Goal: Navigation & Orientation: Understand site structure

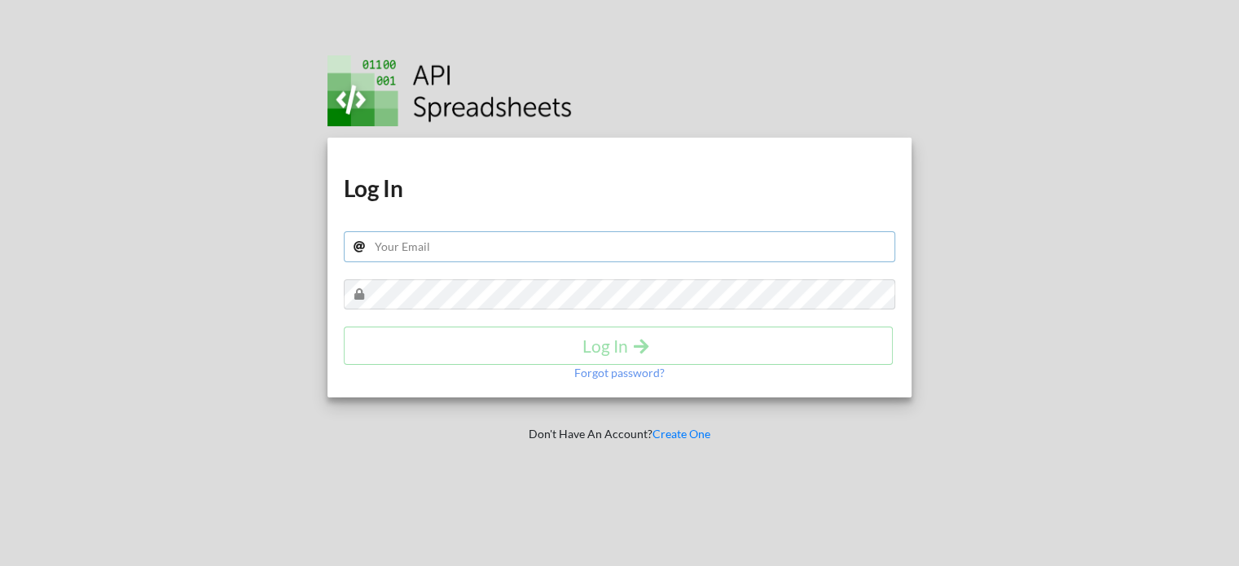
type input "taggartcap@gmail.com"
click at [566, 339] on h4 "Log In" at bounding box center [618, 346] width 515 height 20
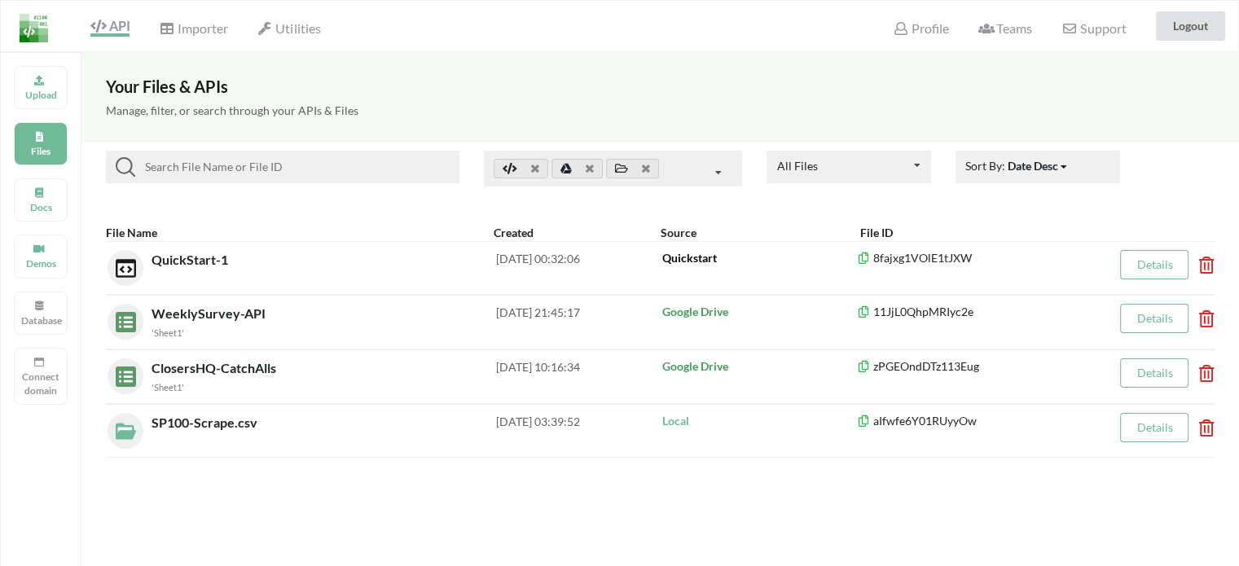
drag, startPoint x: 521, startPoint y: 479, endPoint x: 459, endPoint y: 481, distance: 61.9
click at [459, 481] on div "Your Files & APIs Manage, filter, or search through your APIs & Files All Files…" at bounding box center [659, 335] width 1157 height 566
click at [31, 303] on div "Database" at bounding box center [41, 313] width 54 height 43
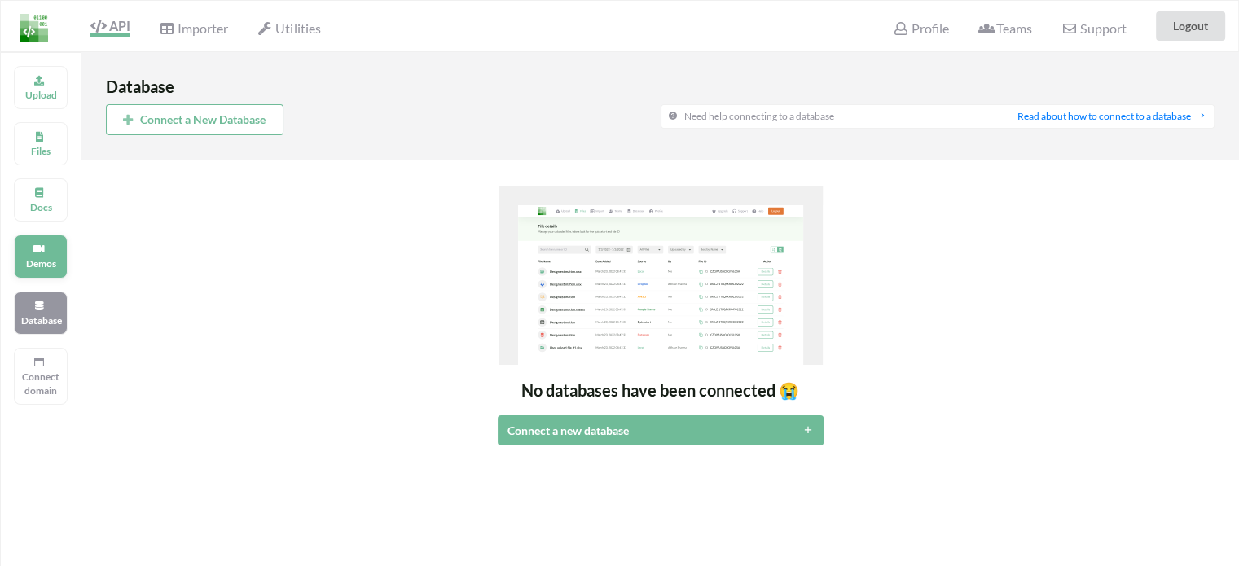
click at [36, 247] on icon at bounding box center [38, 247] width 11 height 10
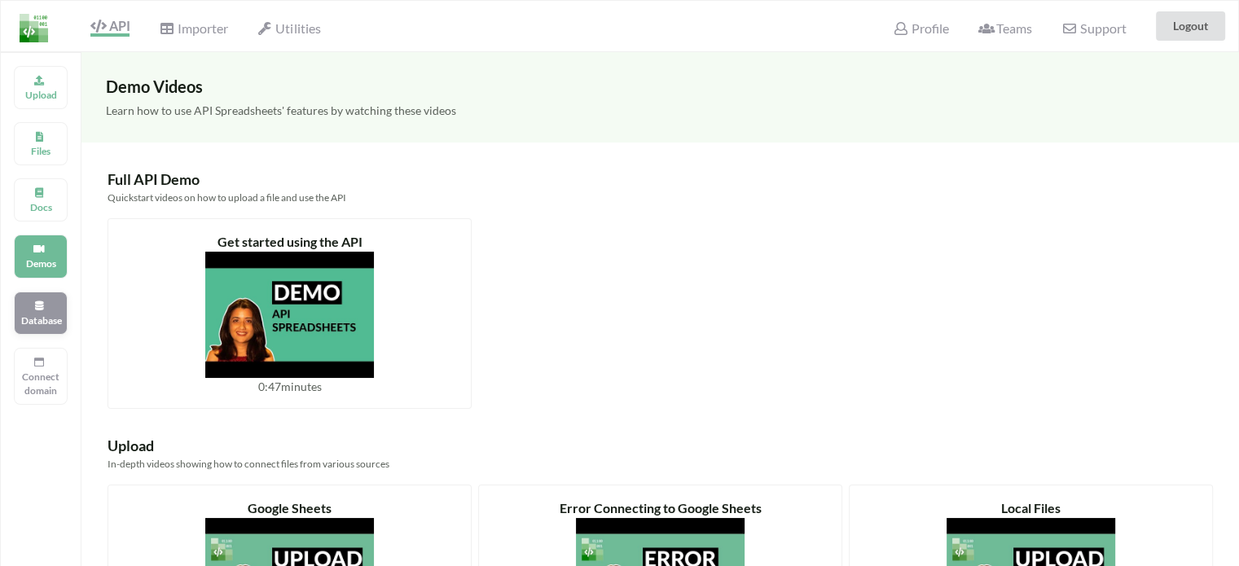
click at [40, 303] on icon at bounding box center [38, 304] width 11 height 10
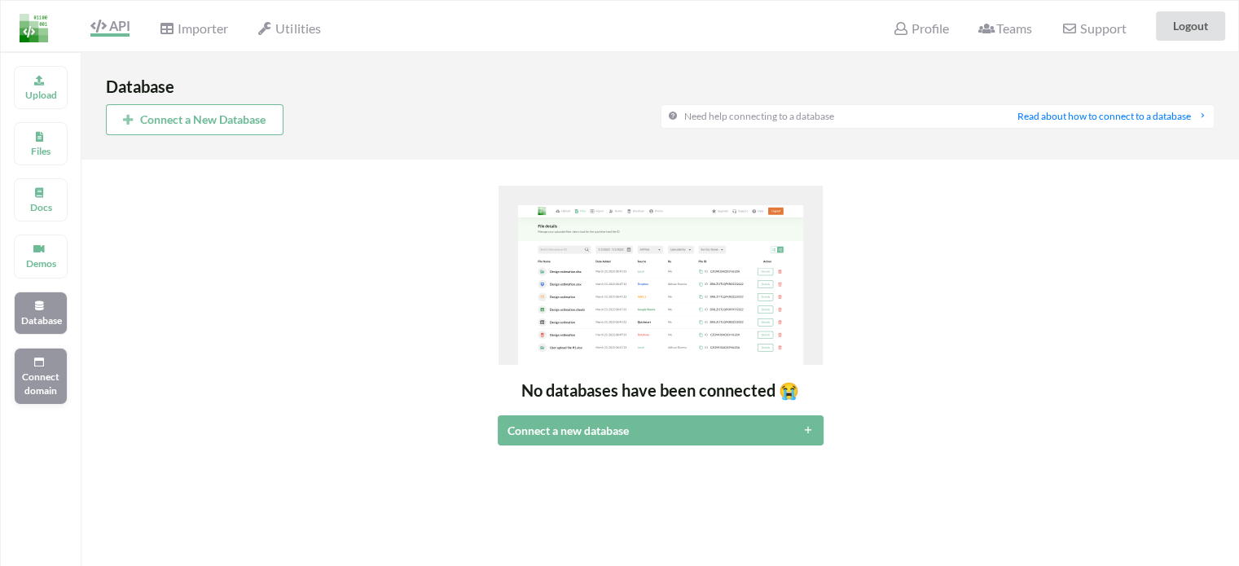
click at [45, 374] on p "Connect domain" at bounding box center [40, 384] width 39 height 28
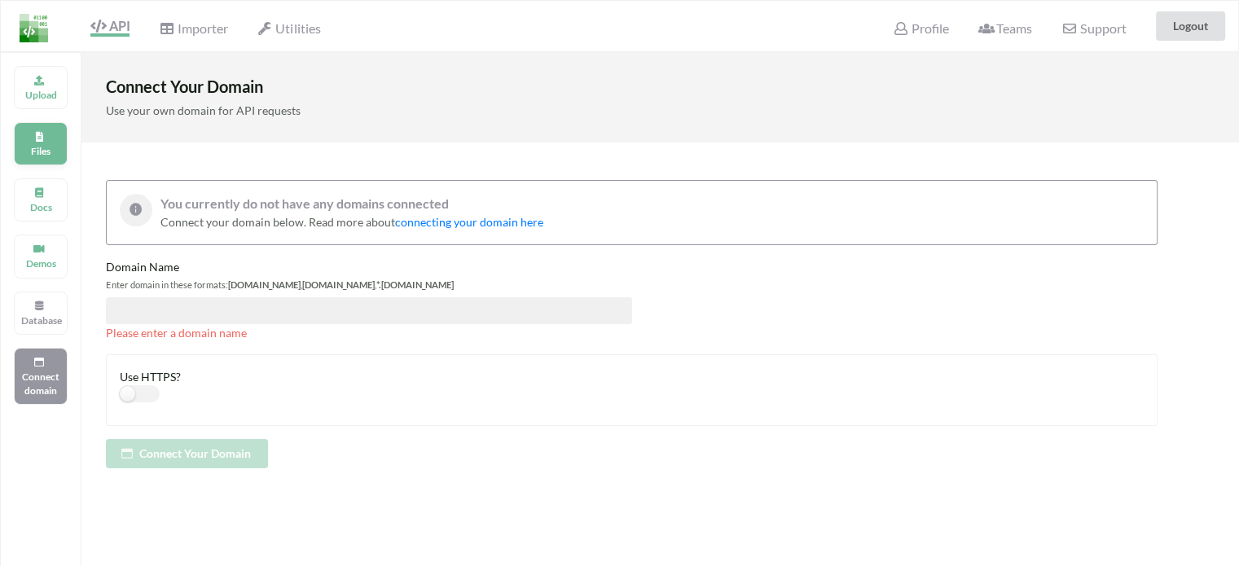
click at [46, 146] on p "Files" at bounding box center [40, 151] width 39 height 14
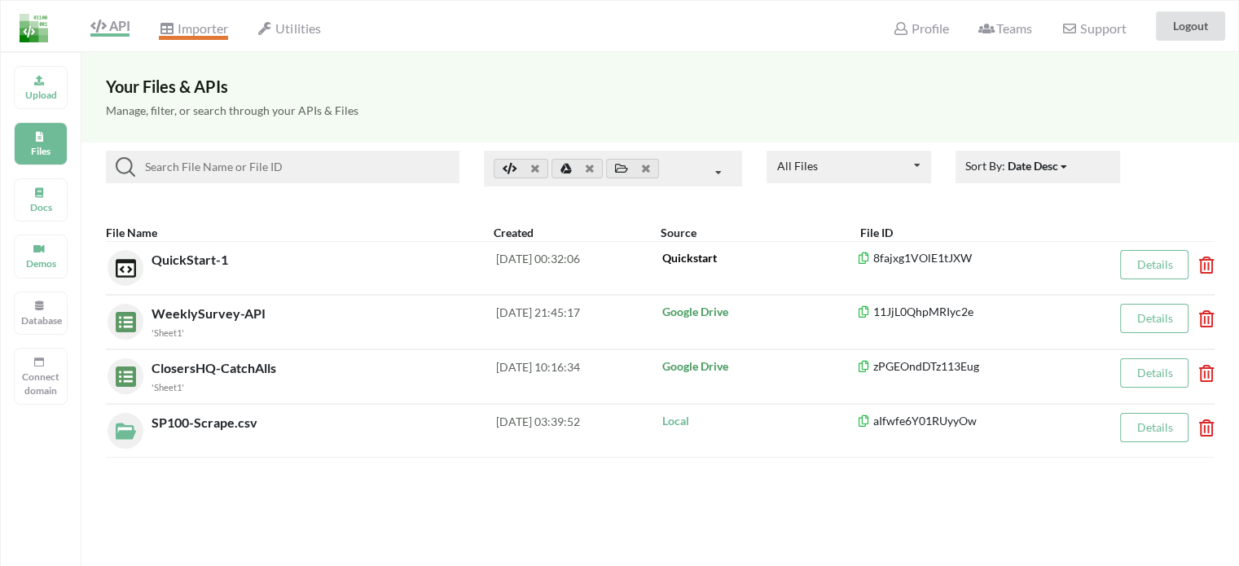
click at [195, 25] on span "Importer" at bounding box center [193, 30] width 68 height 20
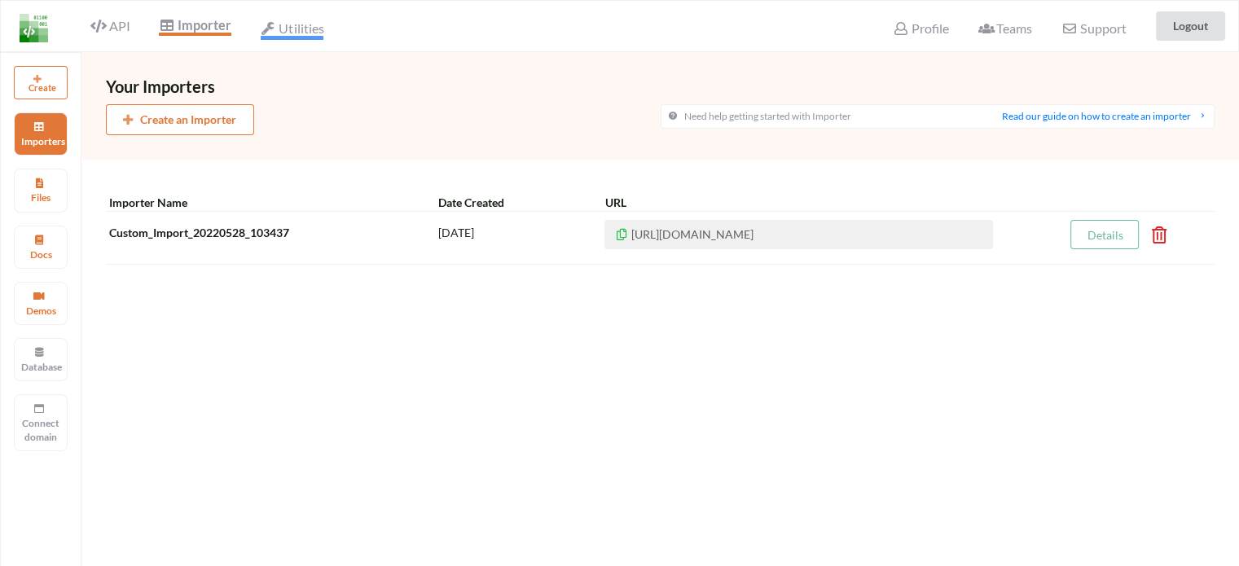
click at [287, 25] on span "Utilities" at bounding box center [292, 30] width 63 height 20
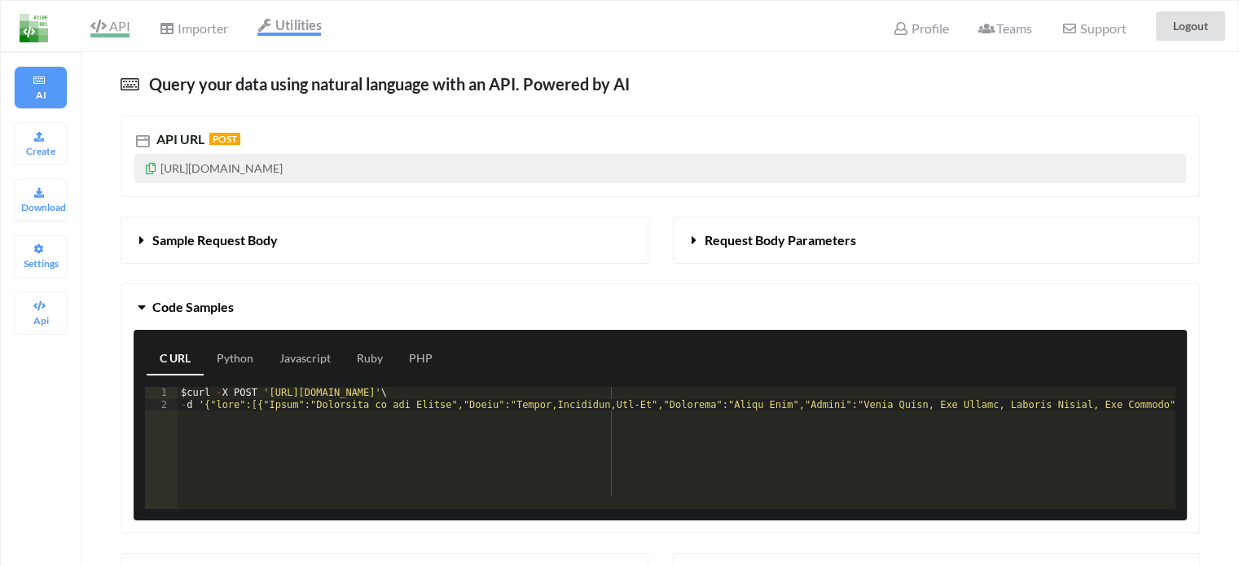
click at [116, 26] on span "API" at bounding box center [109, 28] width 39 height 20
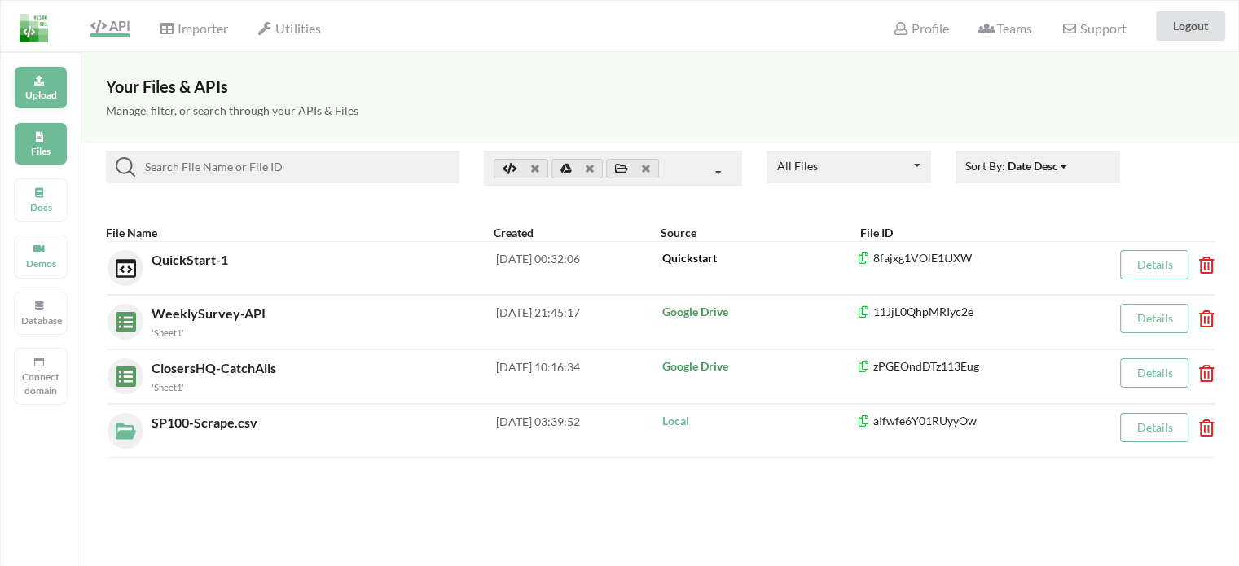
click at [34, 86] on div "Upload" at bounding box center [41, 87] width 54 height 43
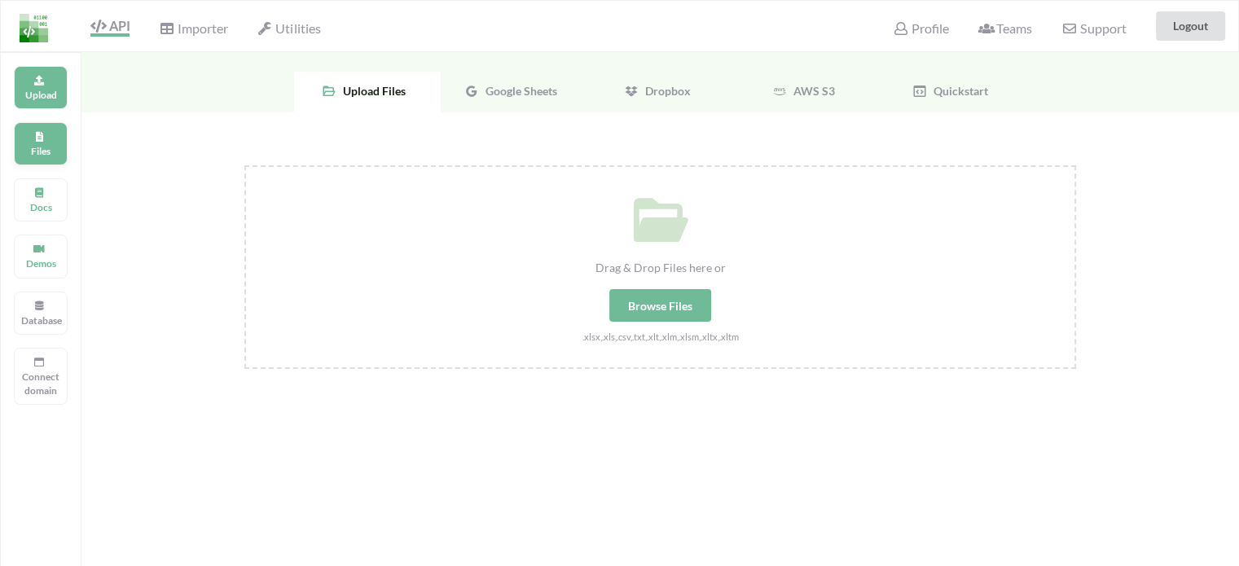
click at [41, 146] on p "Files" at bounding box center [40, 151] width 39 height 14
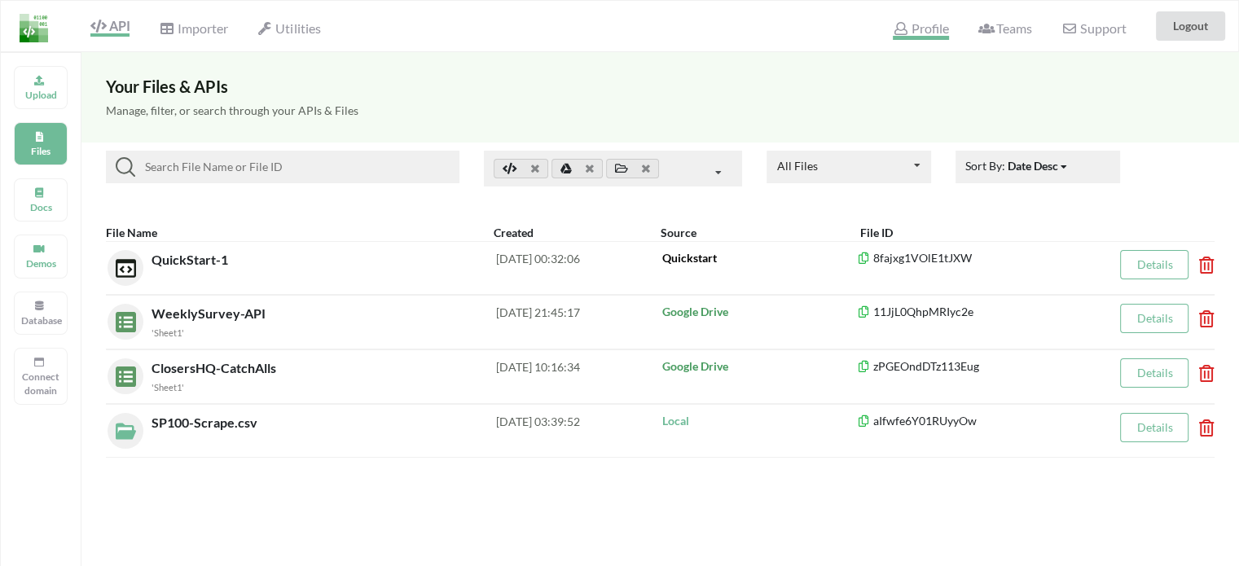
click at [924, 29] on span "Profile" at bounding box center [920, 30] width 55 height 20
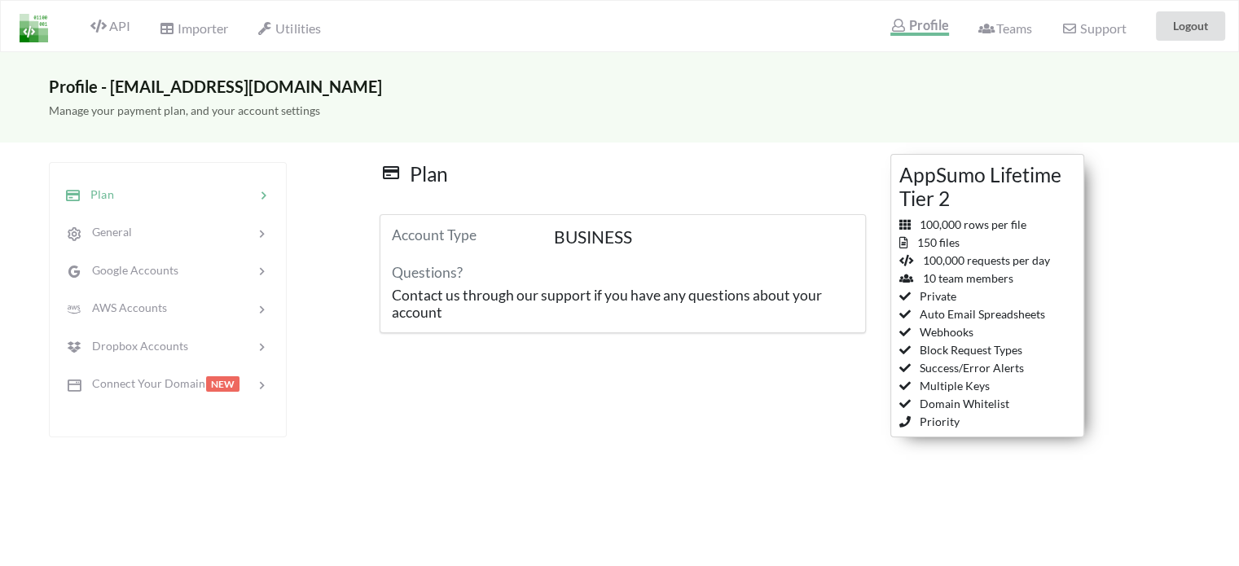
click at [30, 31] on img at bounding box center [34, 28] width 29 height 29
